Goal: Task Accomplishment & Management: Complete application form

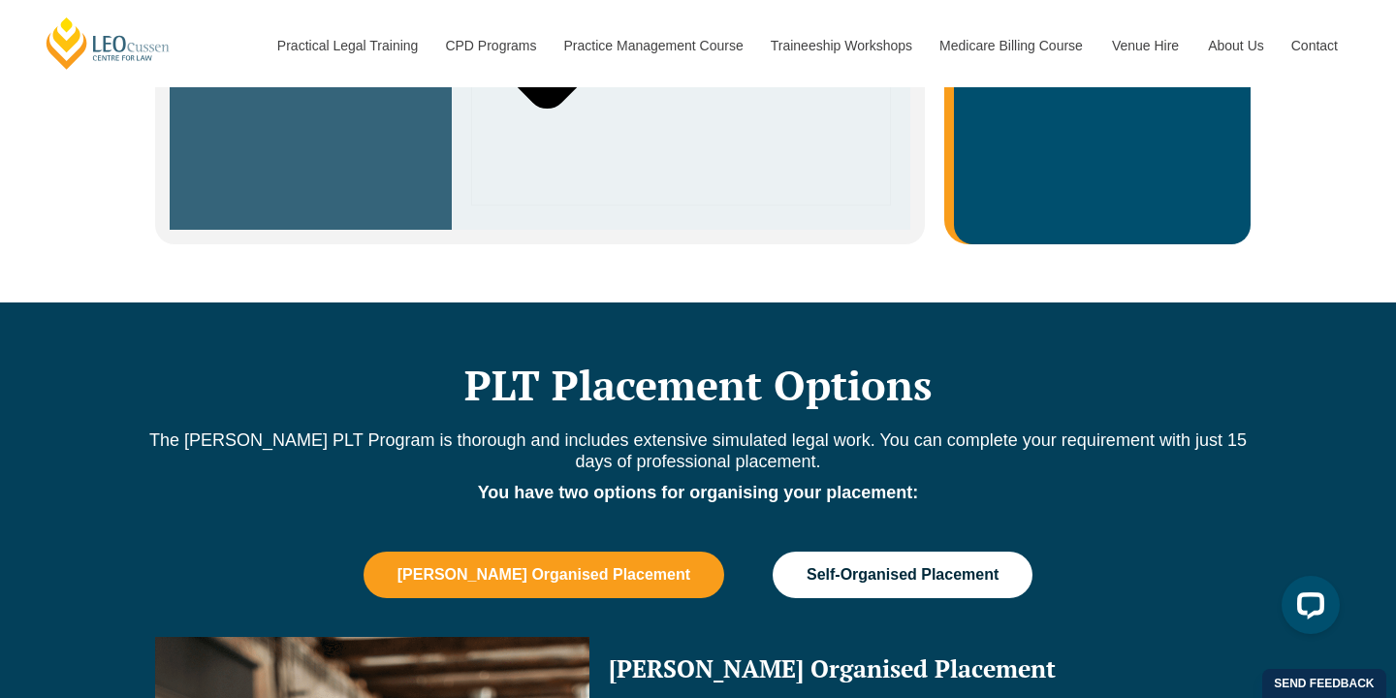
click at [877, 566] on span "Self-Organised Placement" at bounding box center [903, 574] width 192 height 17
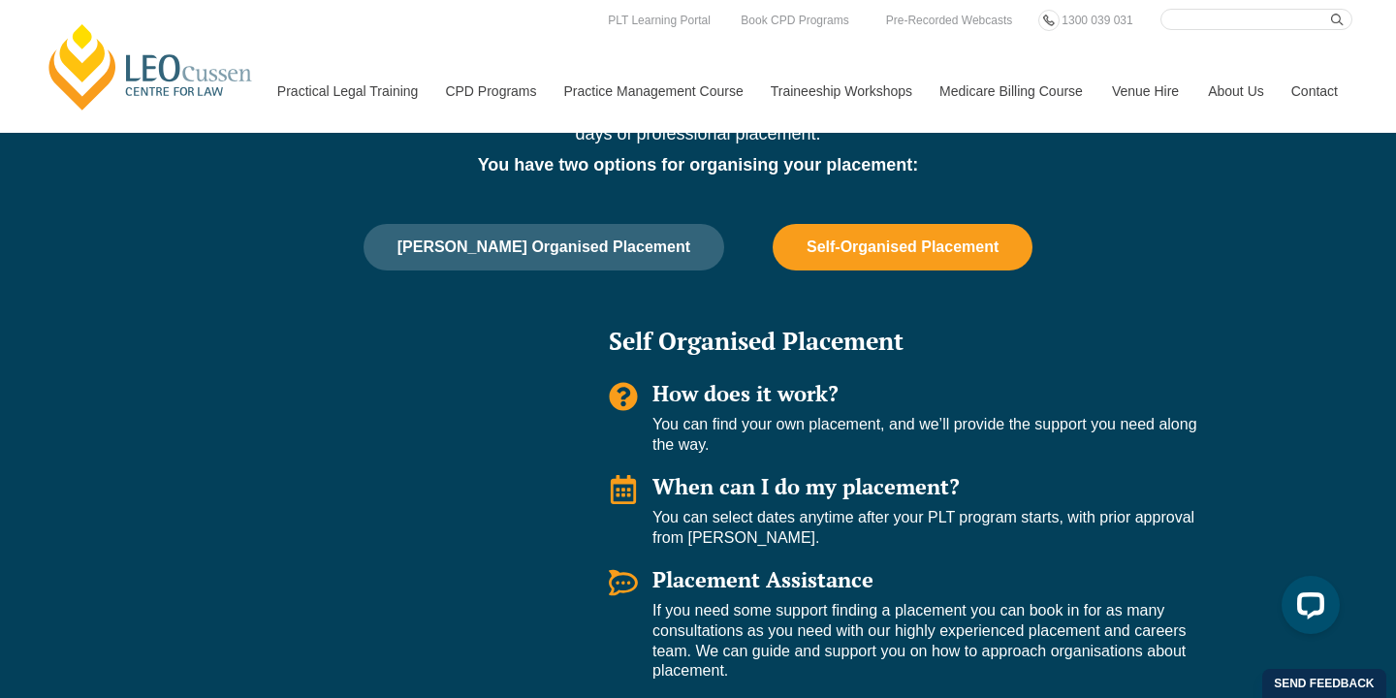
scroll to position [1560, 0]
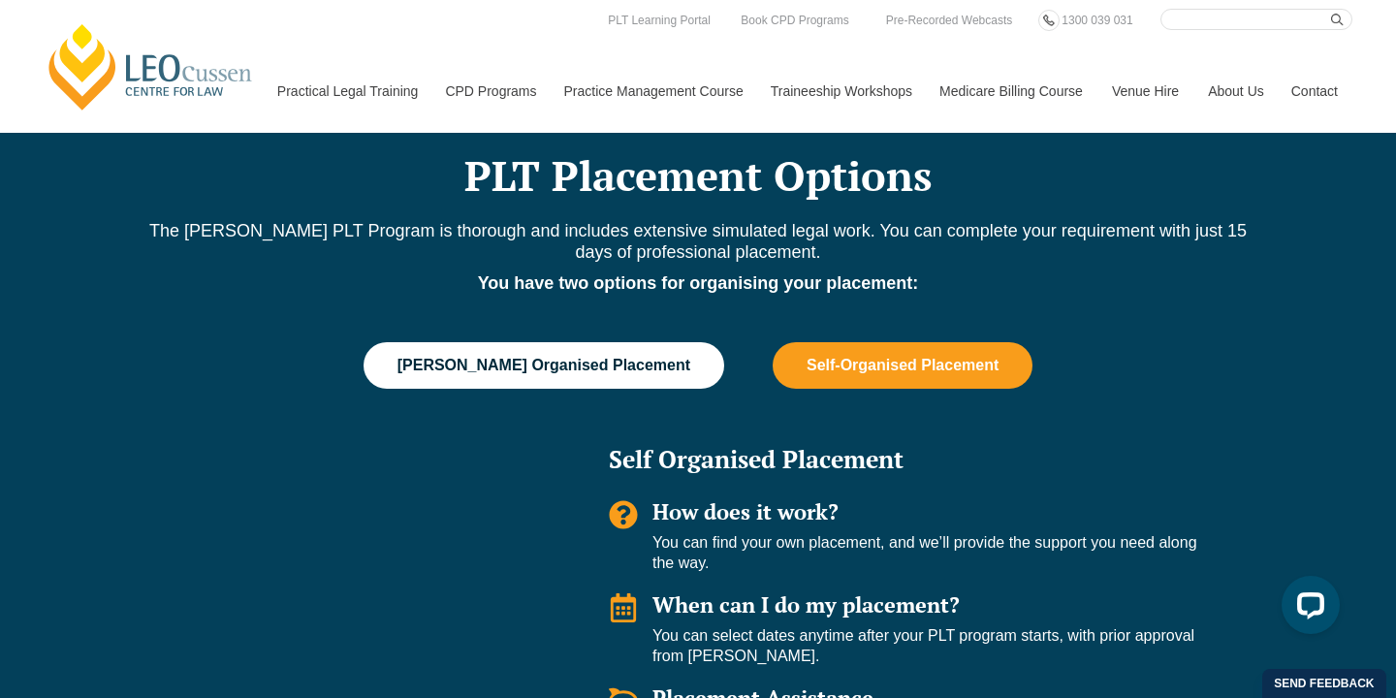
click at [558, 357] on span "[PERSON_NAME] Organised Placement" at bounding box center [544, 365] width 293 height 17
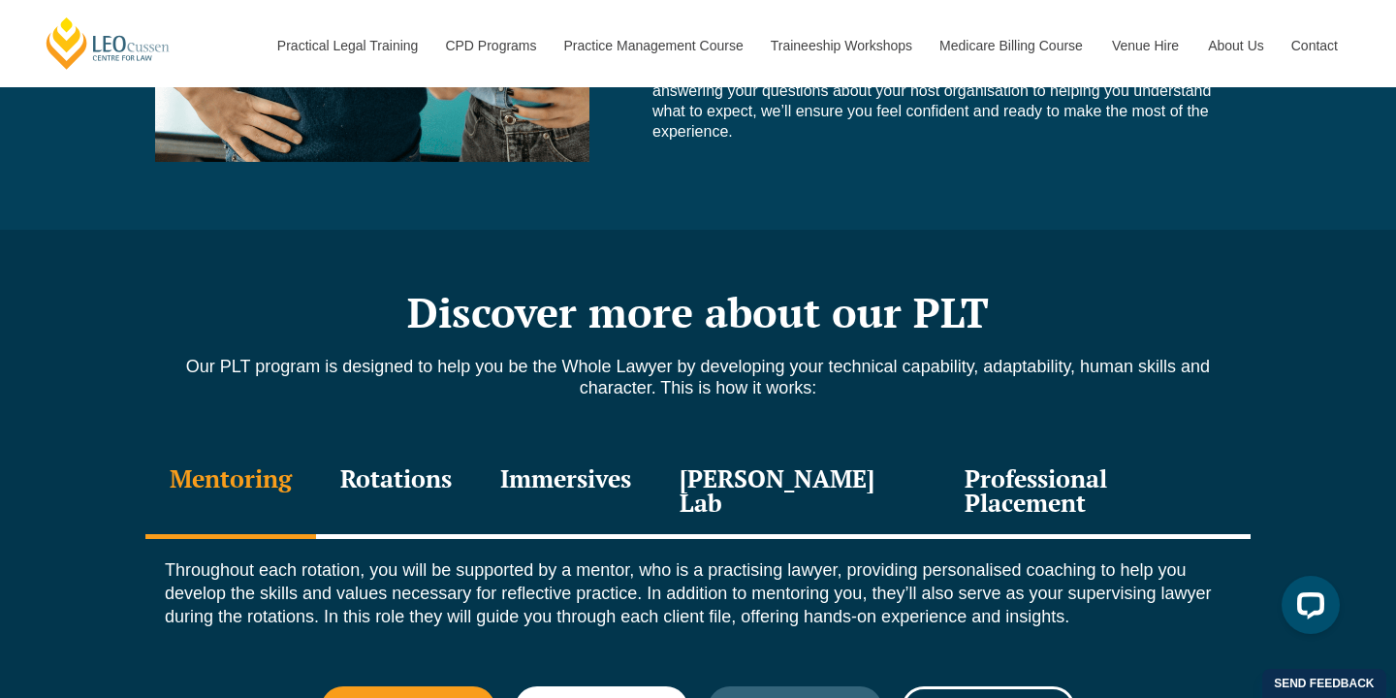
scroll to position [2305, 0]
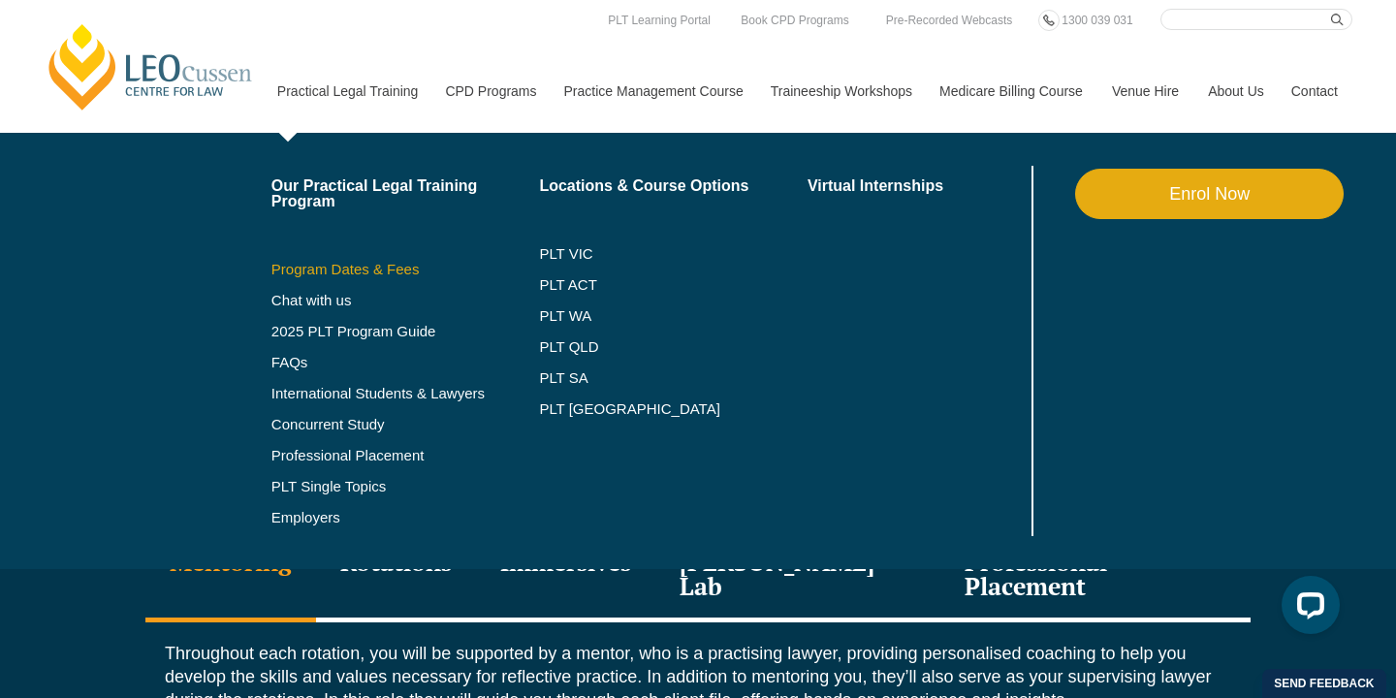
click at [305, 273] on link "Program Dates & Fees" at bounding box center [405, 270] width 269 height 16
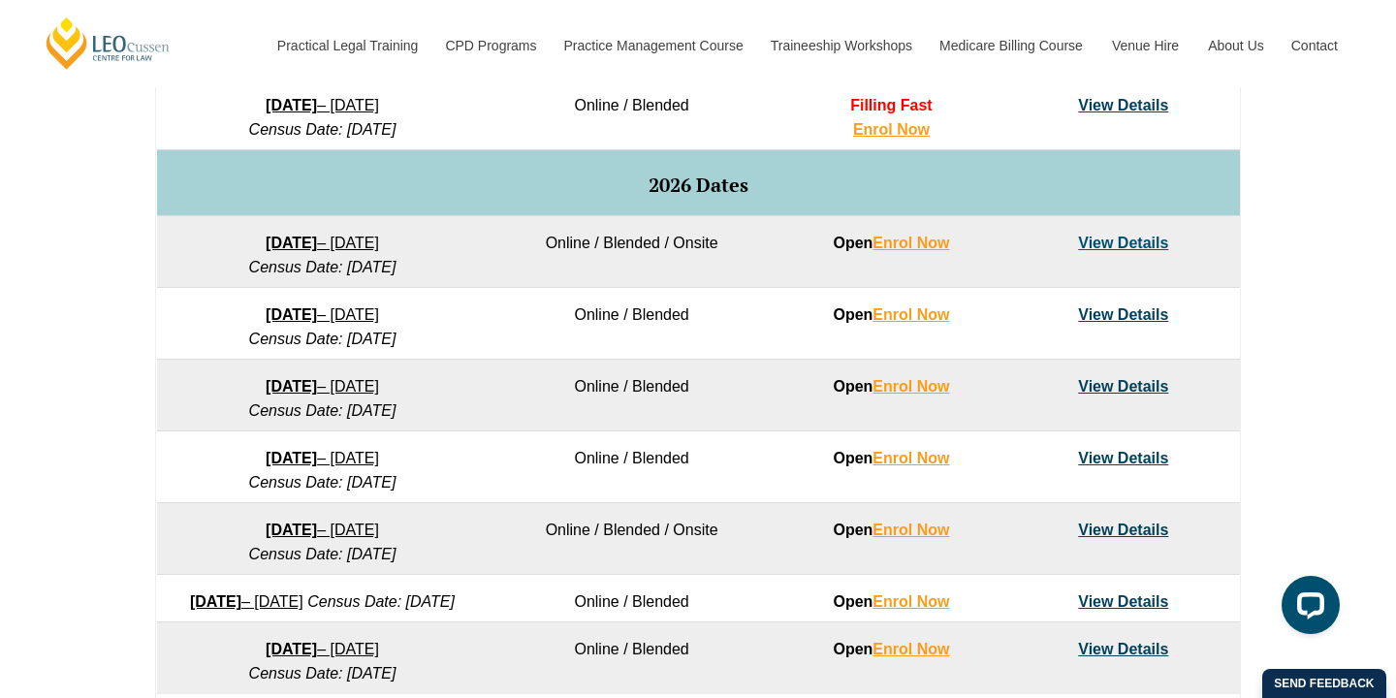
scroll to position [1164, 0]
